Goal: Transaction & Acquisition: Purchase product/service

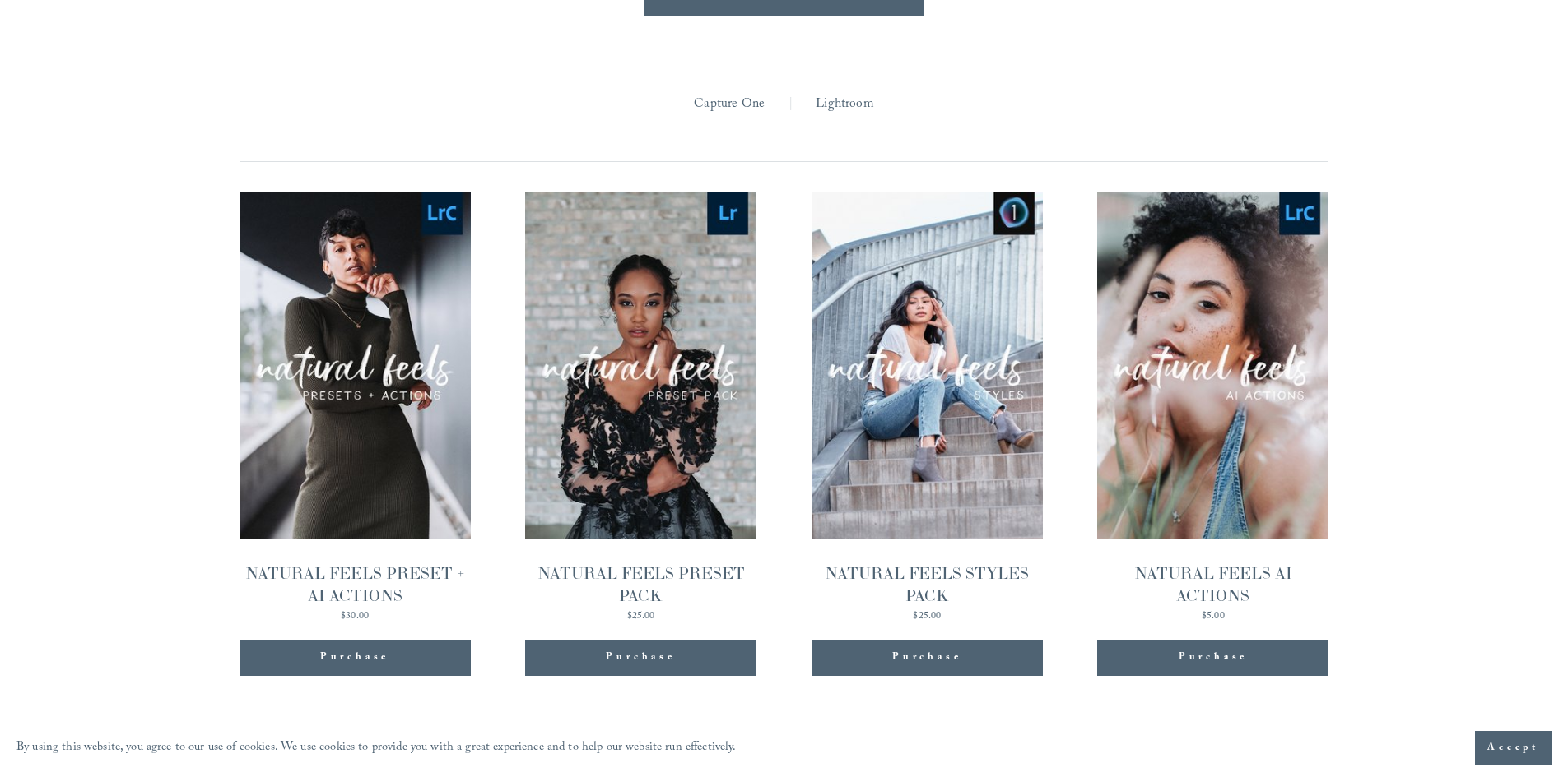
scroll to position [1650, 0]
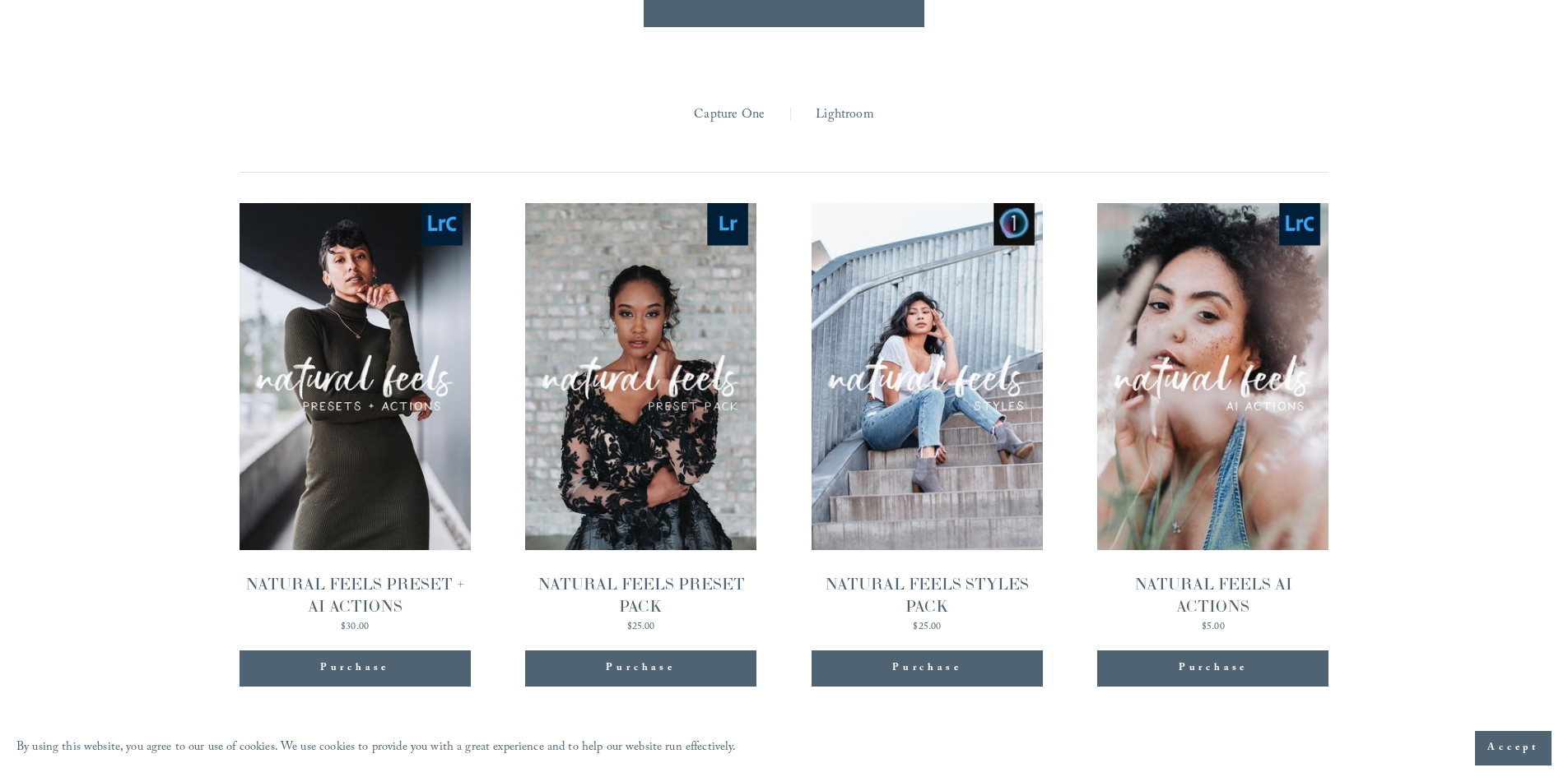
click at [419, 471] on link "Quick View NATURAL FEELS PRESET + AI ACTIONS $30.00" at bounding box center [354, 418] width 232 height 429
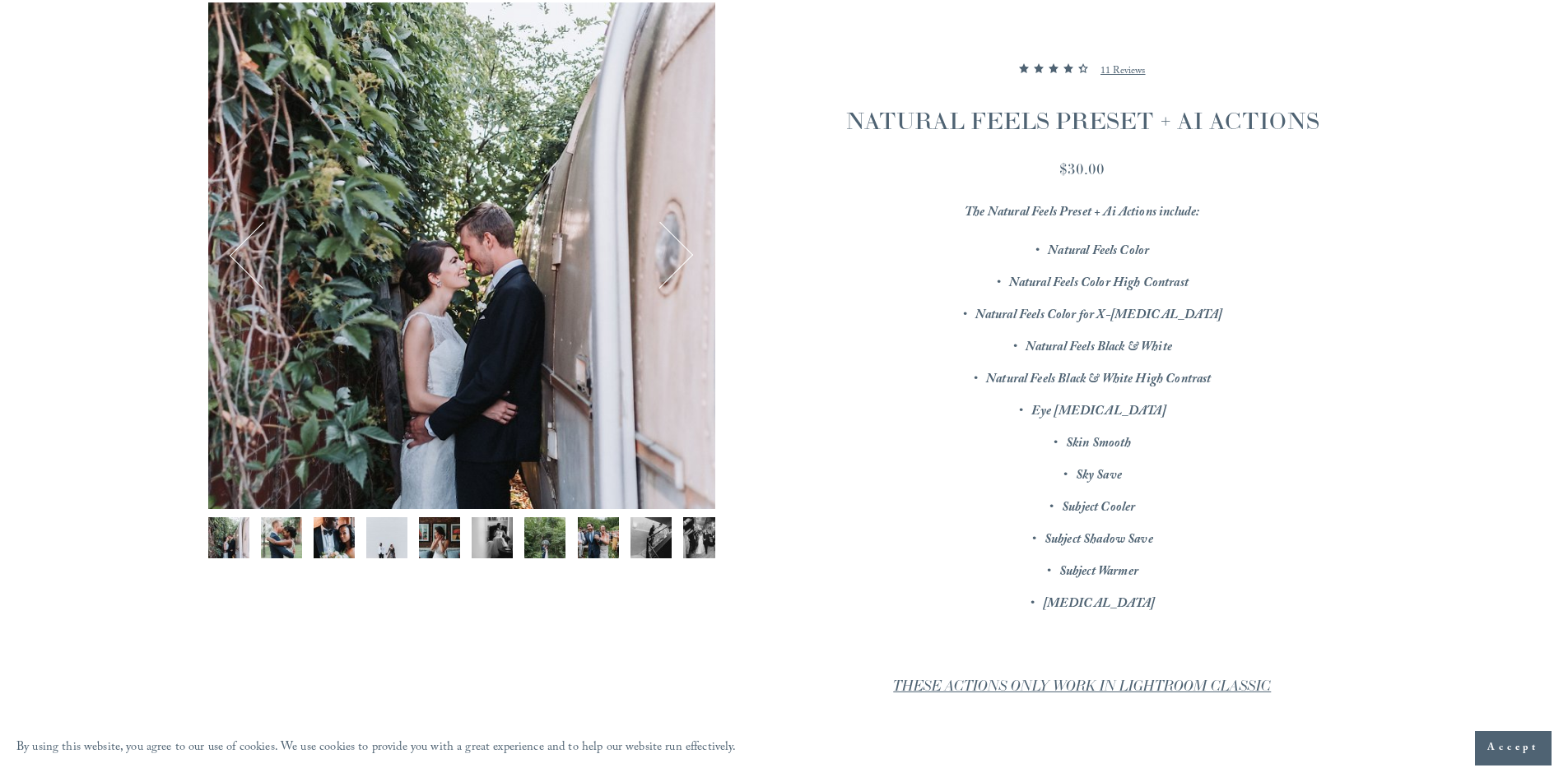
scroll to position [165, 0]
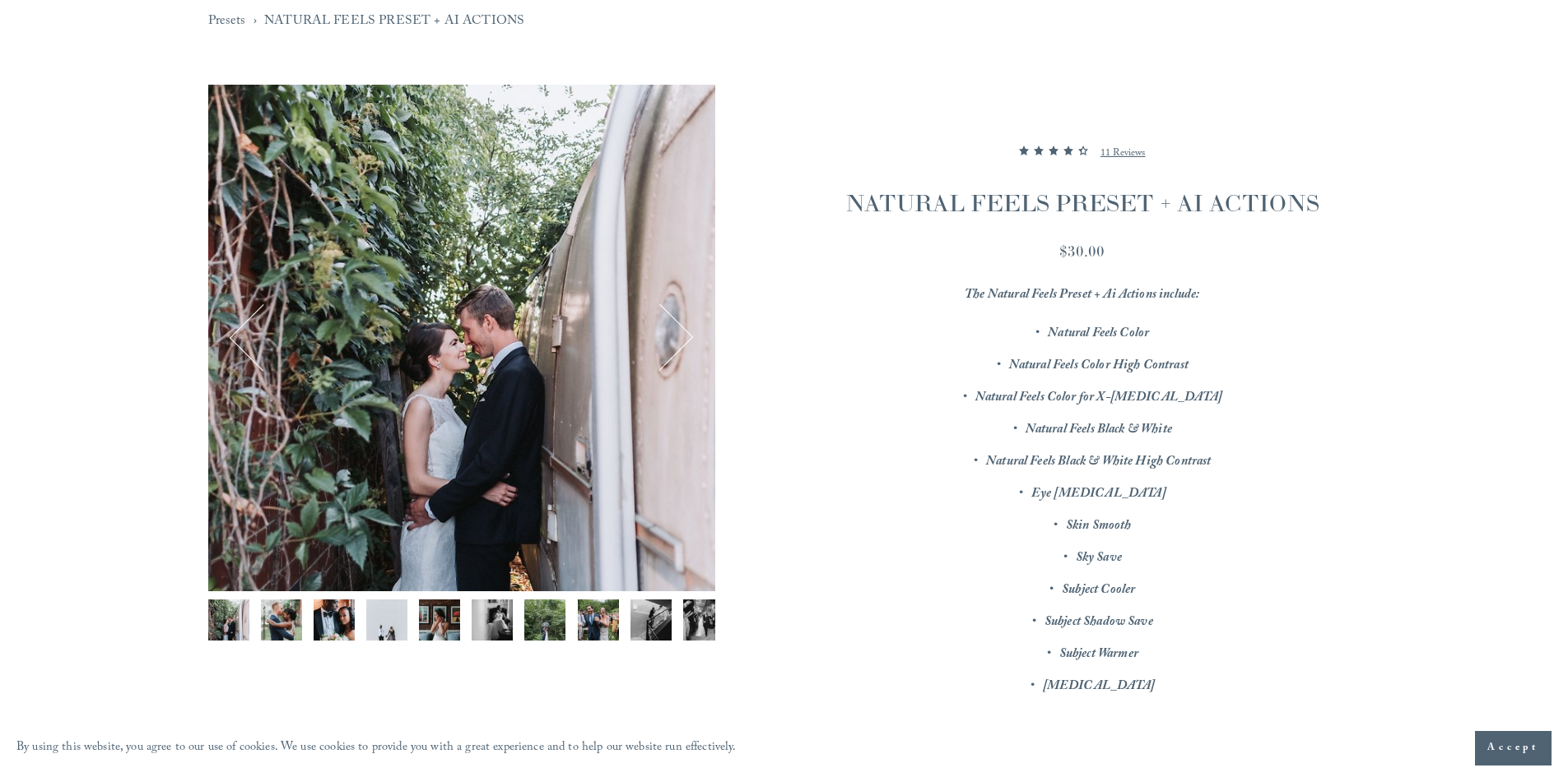
click at [684, 337] on button "Next" at bounding box center [659, 338] width 64 height 63
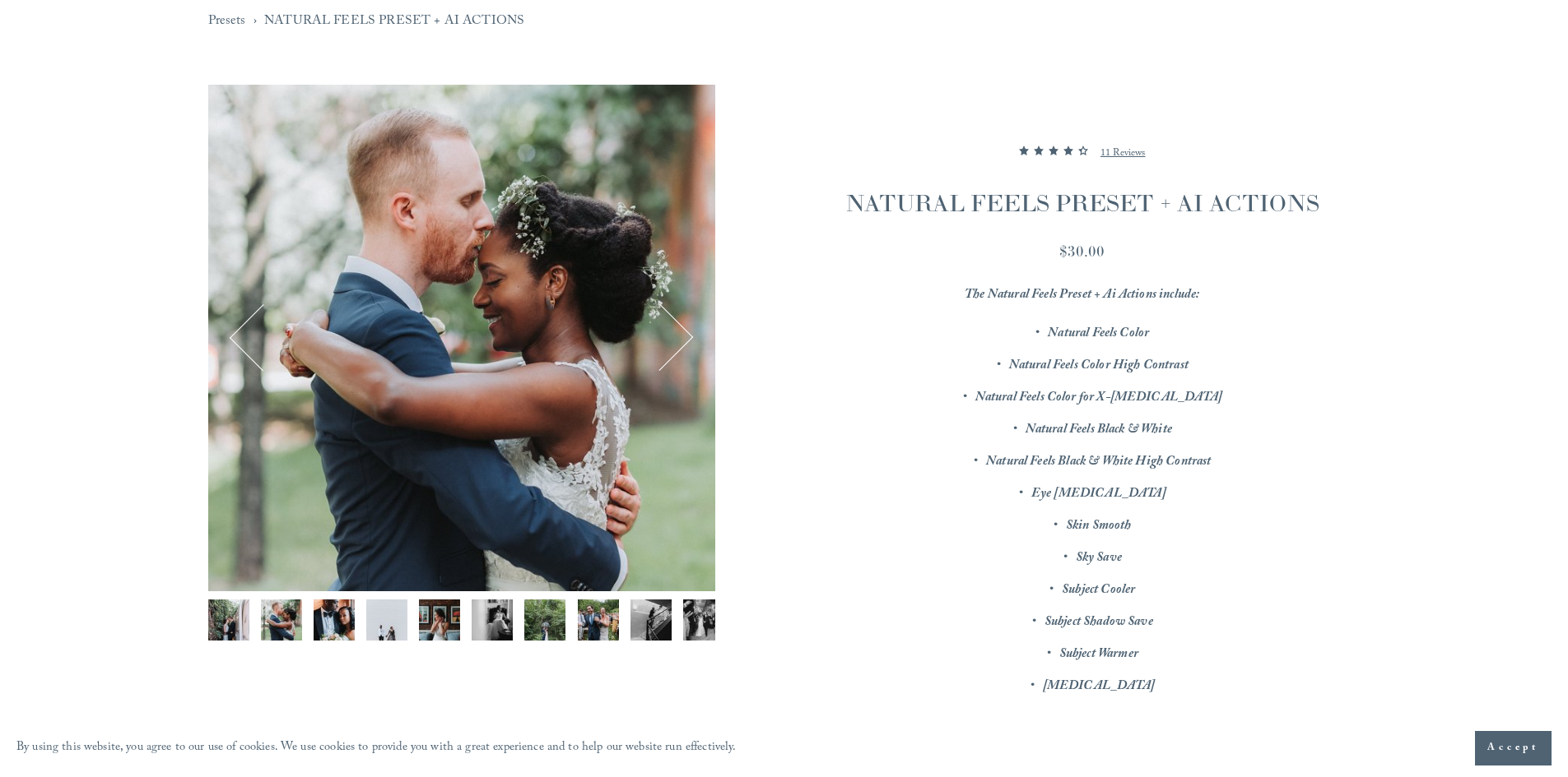
click at [227, 339] on div "Image 2 of 12" at bounding box center [461, 338] width 507 height 506
click at [242, 333] on button "Previous" at bounding box center [263, 338] width 64 height 63
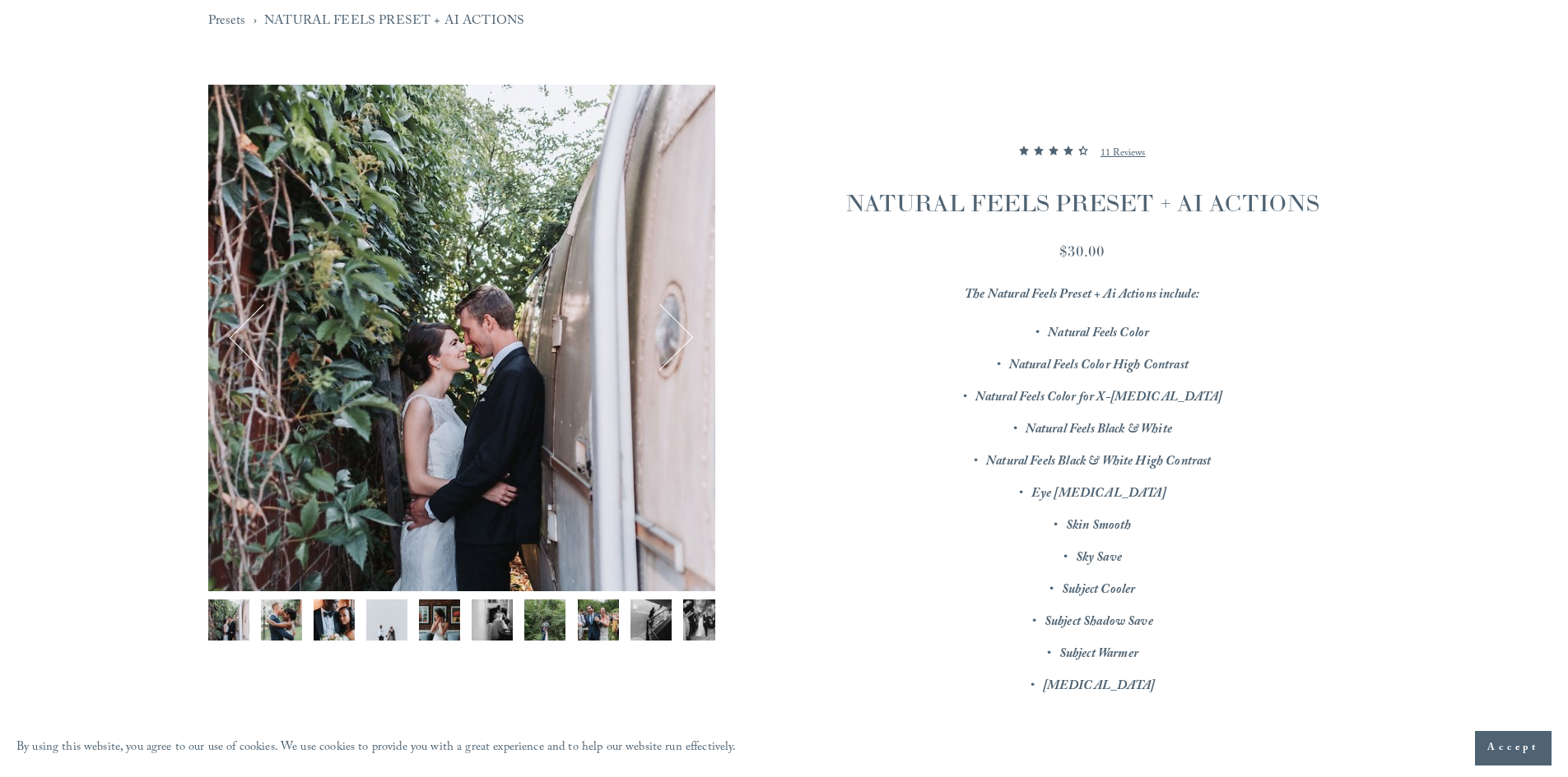
click at [246, 332] on button "Previous" at bounding box center [263, 338] width 64 height 63
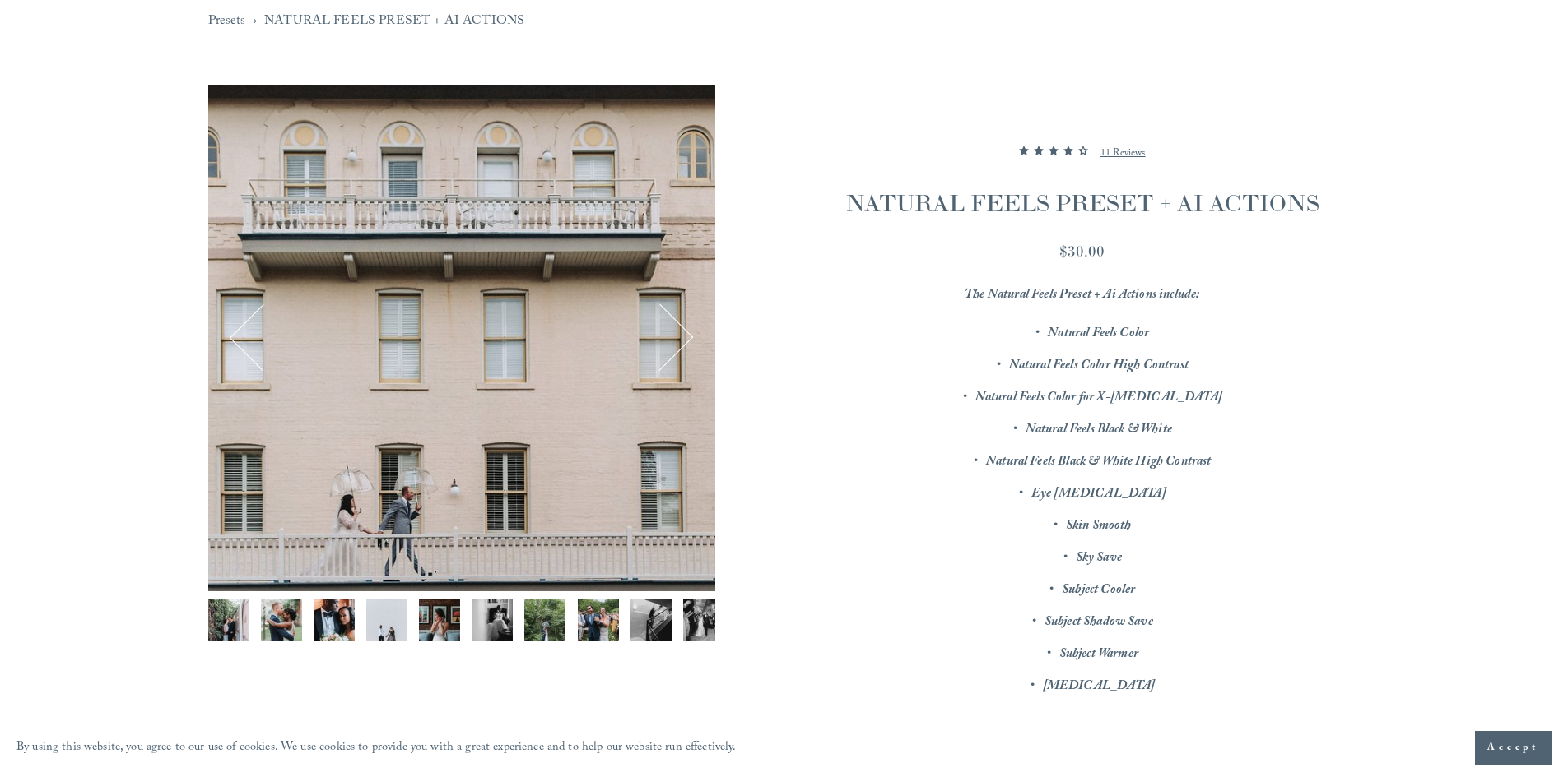
click at [672, 330] on button "Next" at bounding box center [659, 338] width 64 height 63
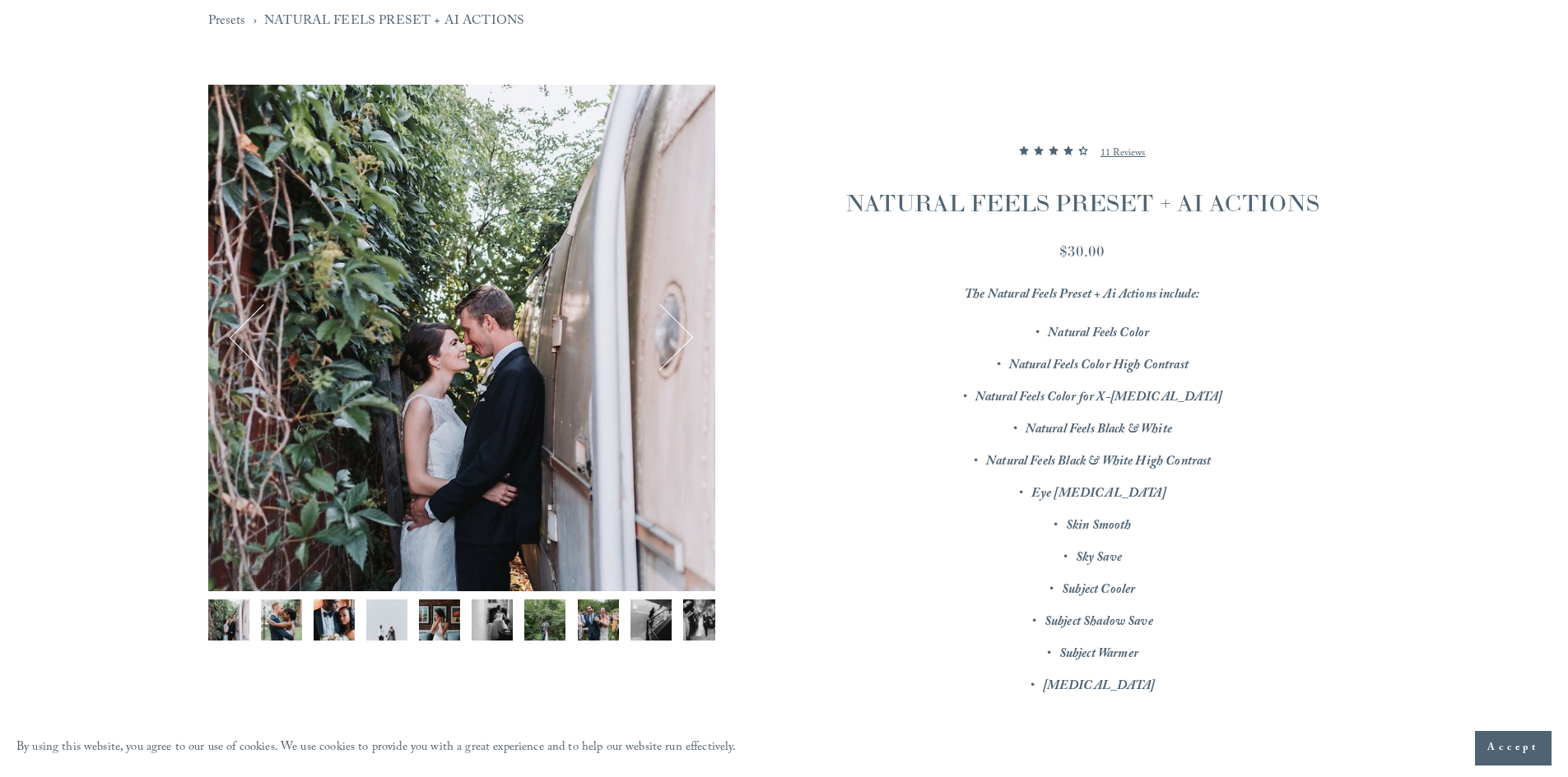
click at [672, 330] on button "Next" at bounding box center [659, 338] width 64 height 63
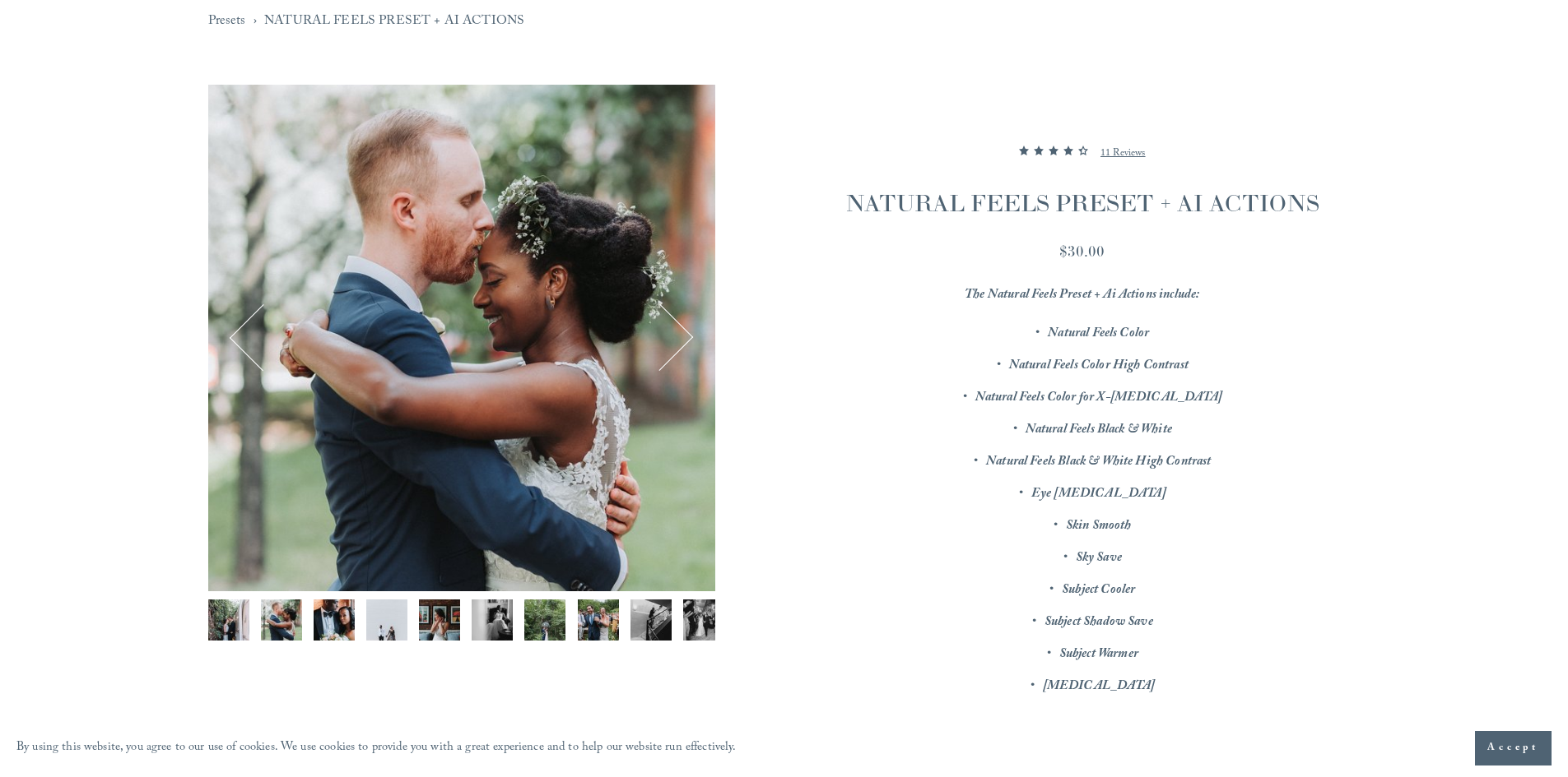
click at [672, 330] on button "Next" at bounding box center [659, 338] width 64 height 63
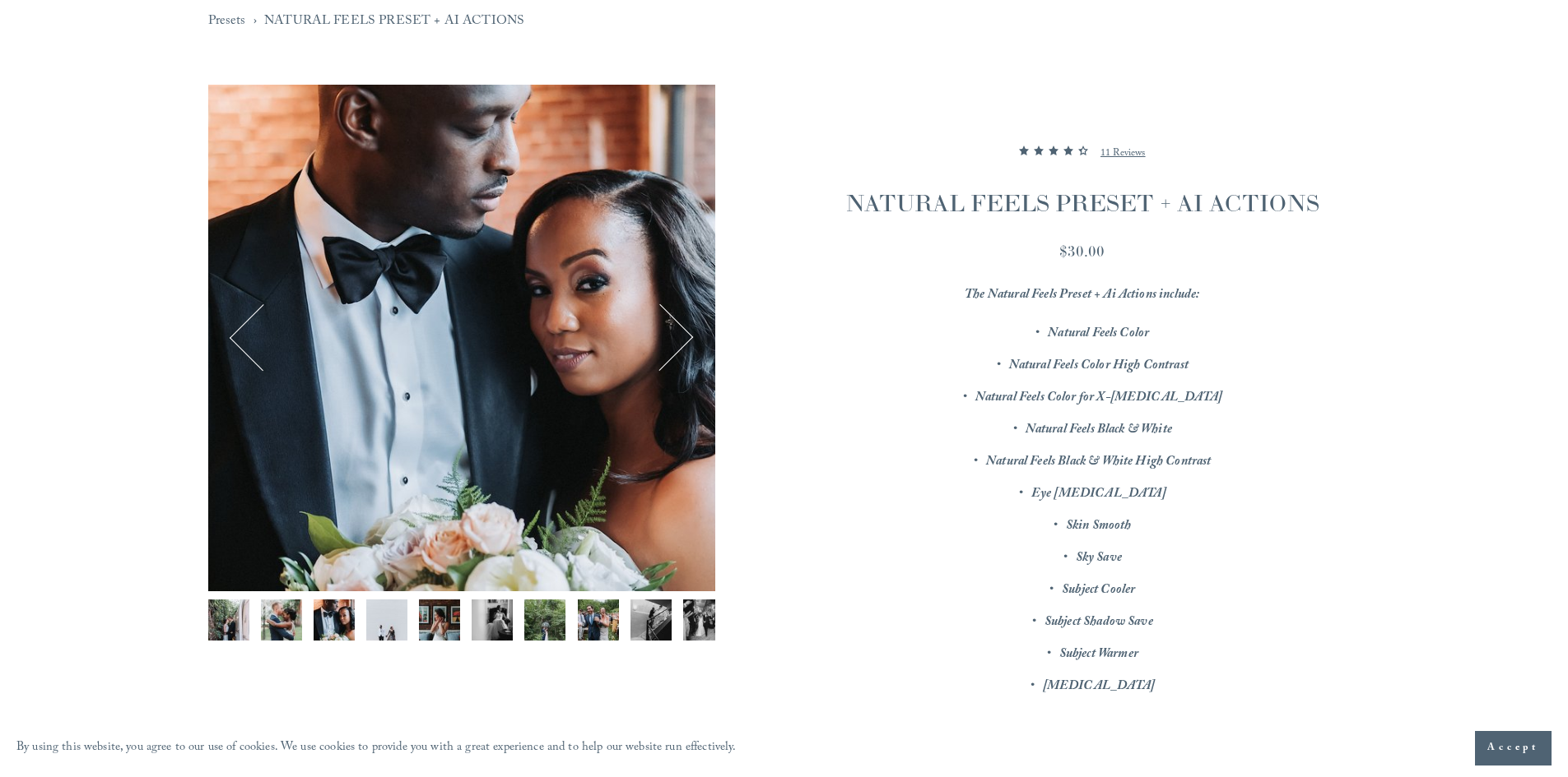
click at [672, 330] on button "Next" at bounding box center [659, 338] width 64 height 63
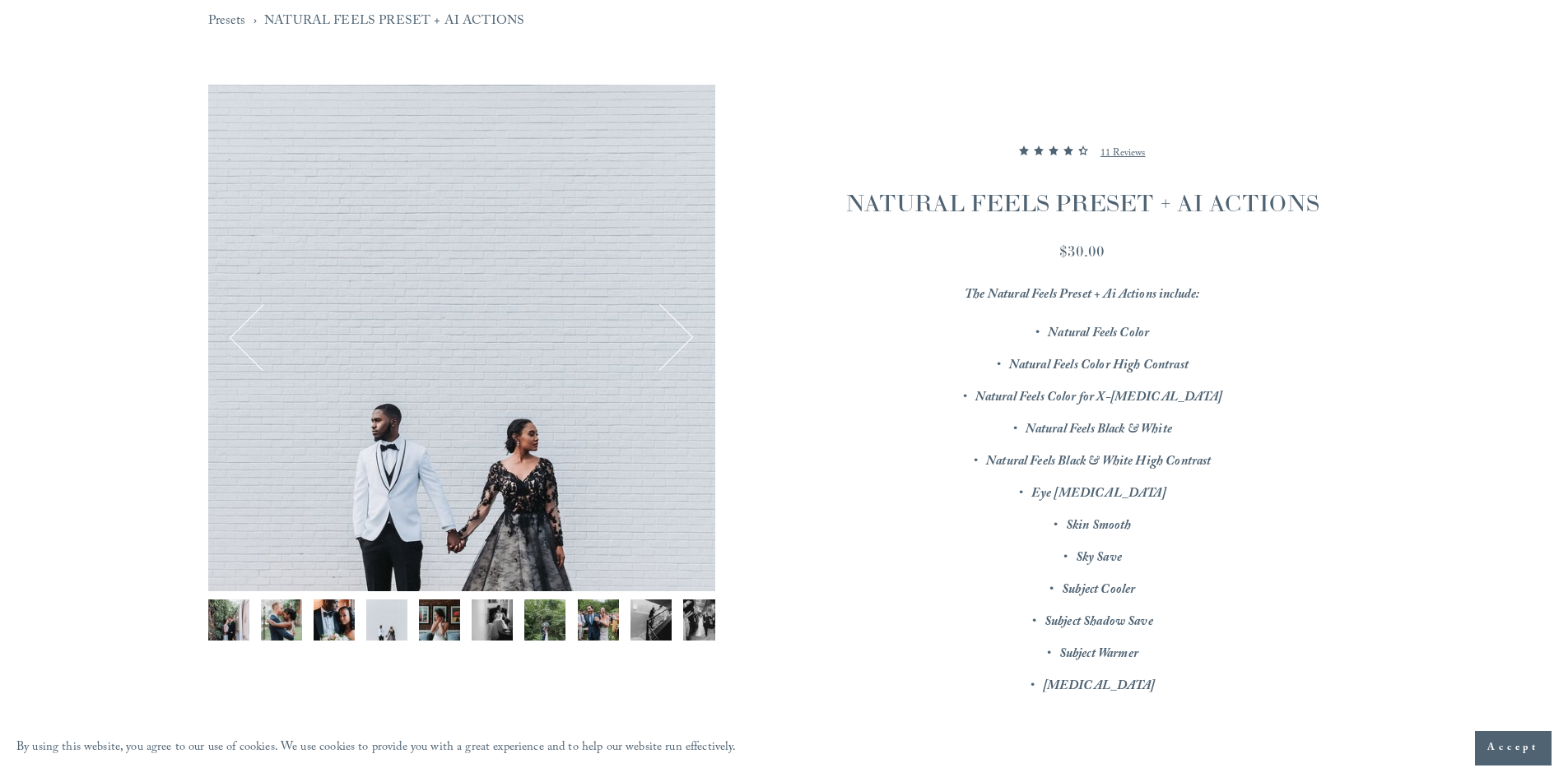
click at [672, 330] on button "Next" at bounding box center [659, 338] width 64 height 63
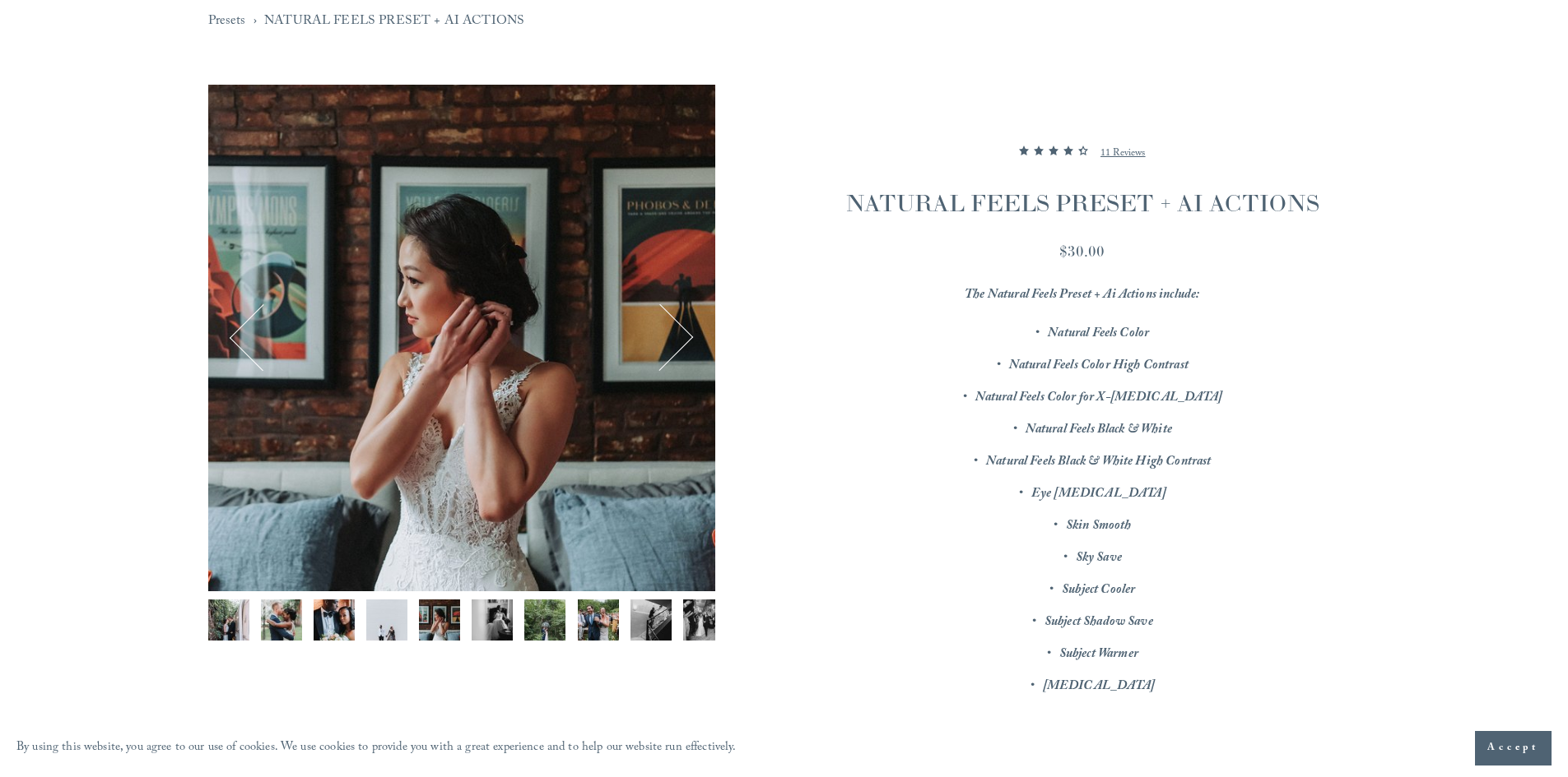
click at [672, 330] on button "Next" at bounding box center [659, 338] width 64 height 63
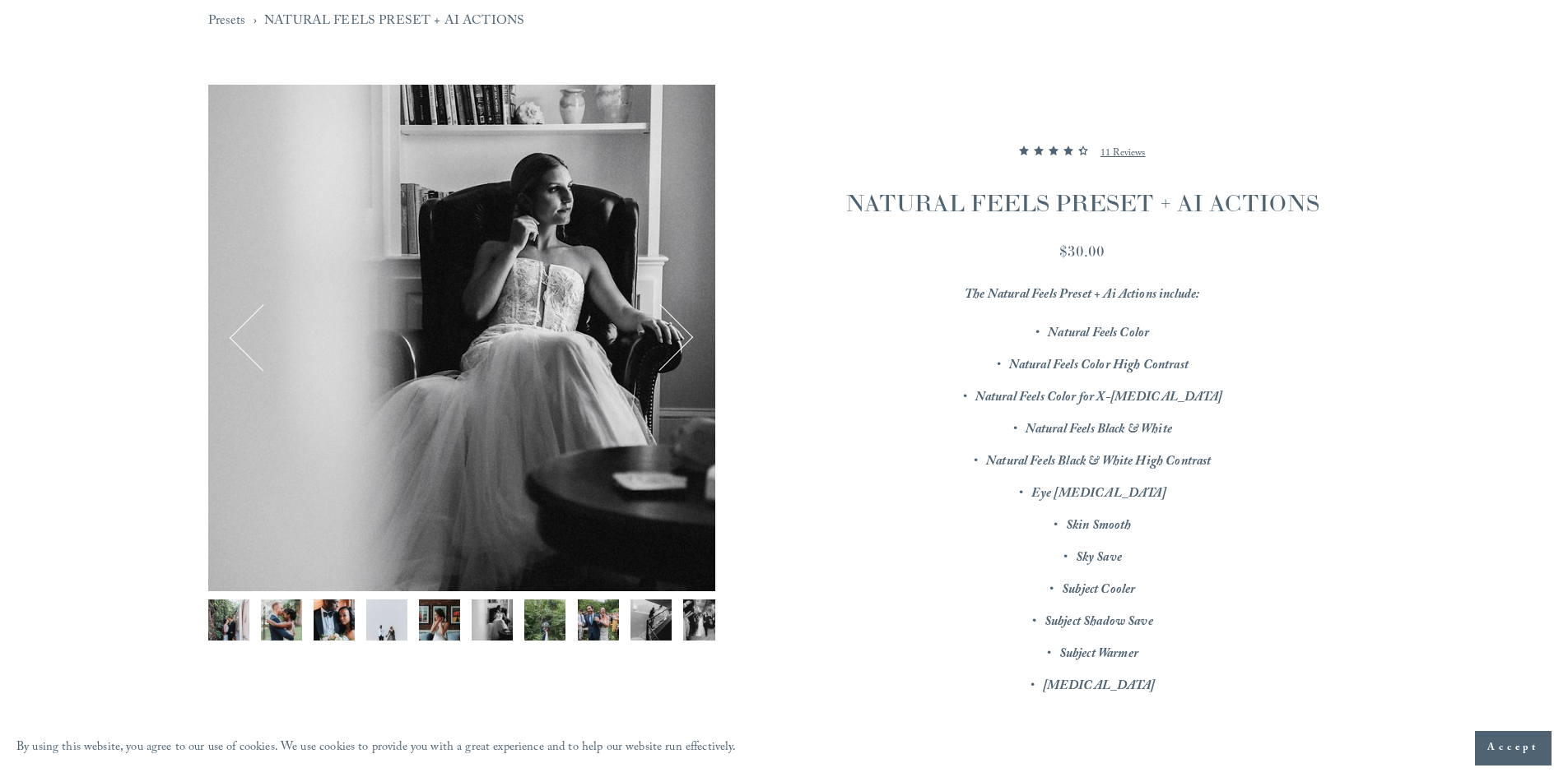
click at [672, 330] on button "Next" at bounding box center [659, 338] width 64 height 63
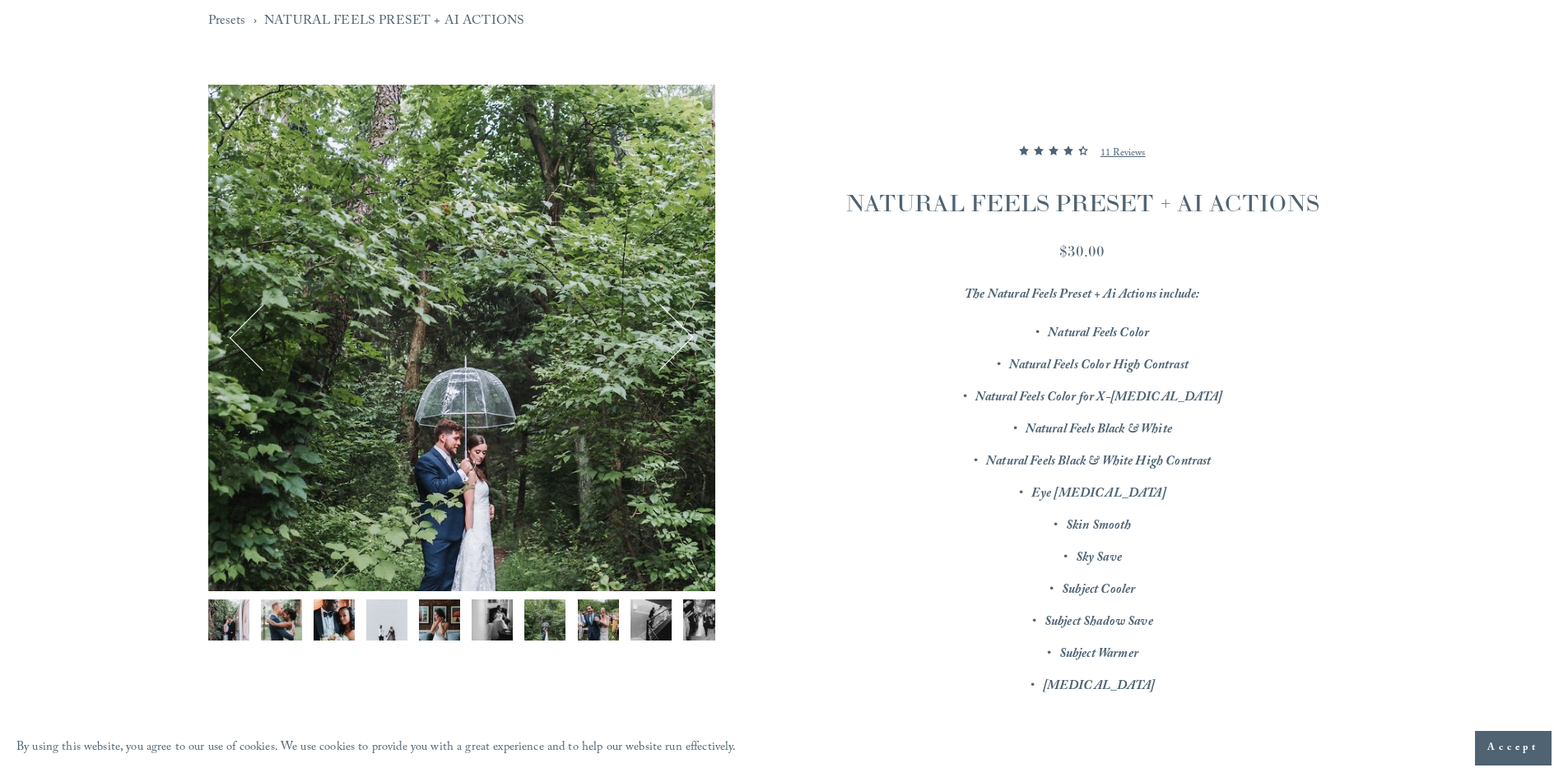
click at [677, 330] on button "Next" at bounding box center [659, 338] width 64 height 63
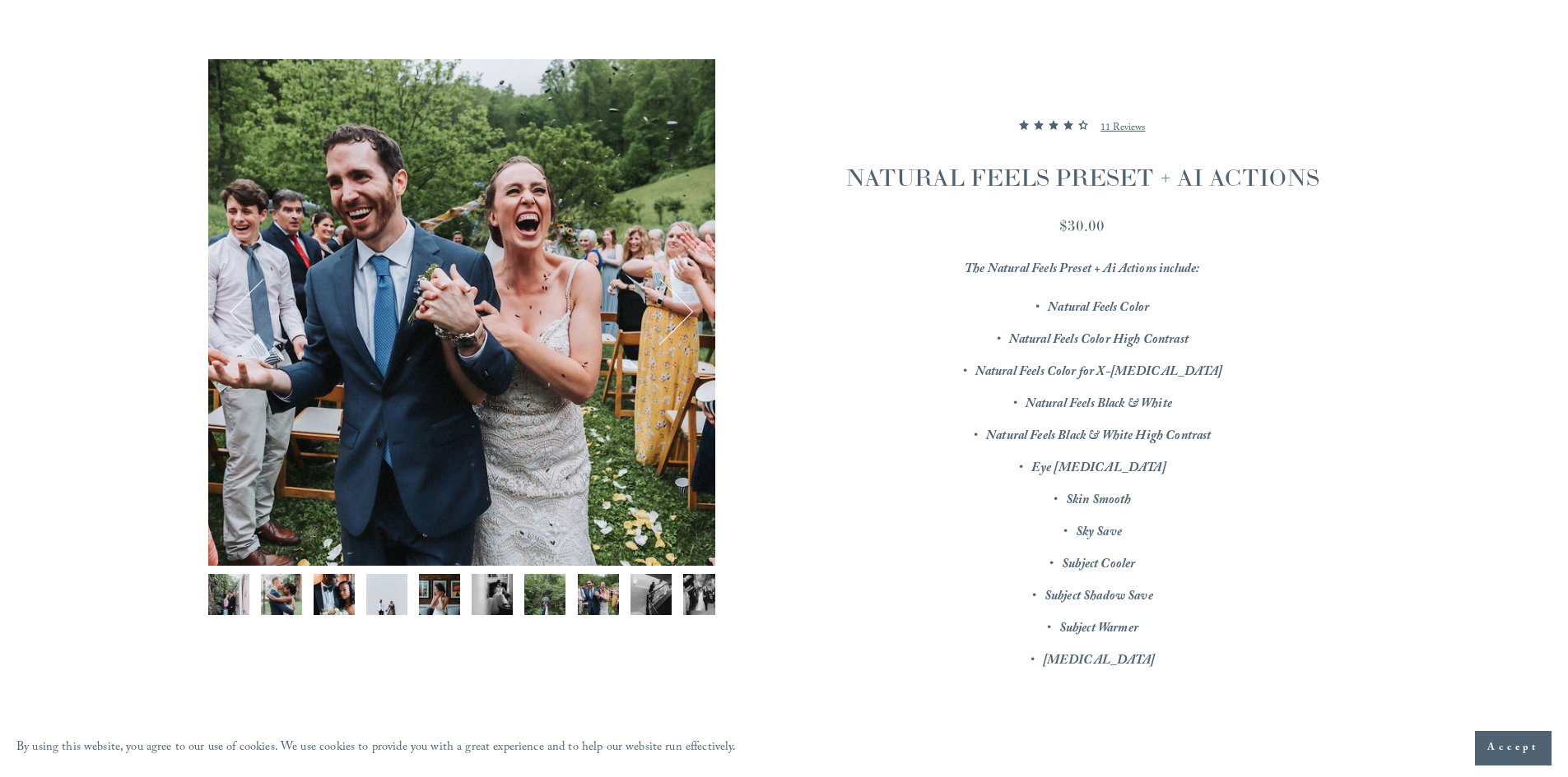
scroll to position [0, 0]
